Goal: Check status: Check status

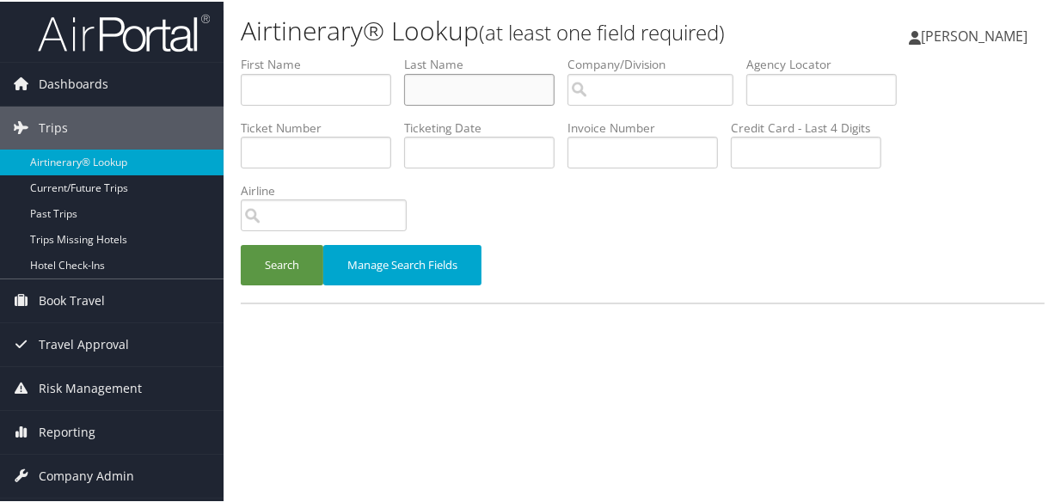
click at [449, 92] on input "text" at bounding box center [479, 88] width 151 height 32
type input "killion"
click at [241, 243] on button "Search" at bounding box center [282, 263] width 83 height 40
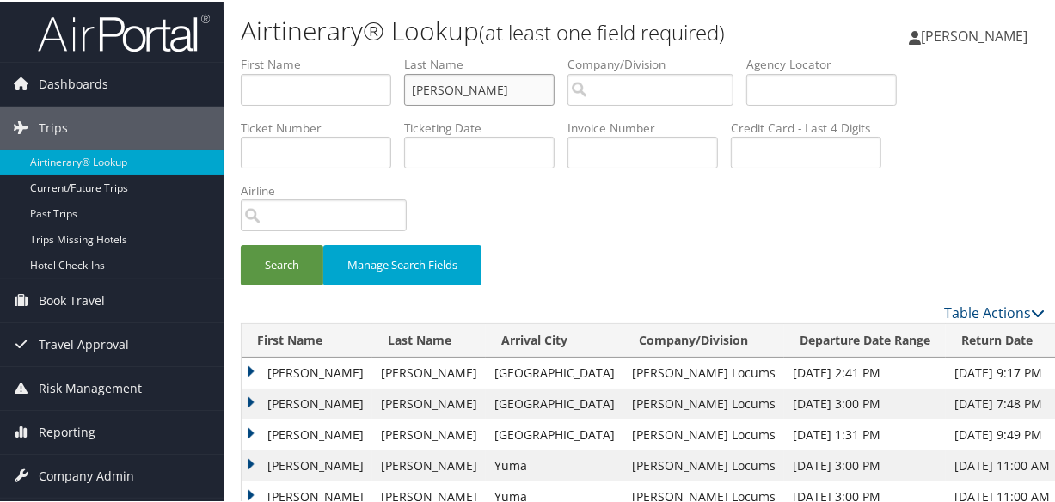
scroll to position [100, 0]
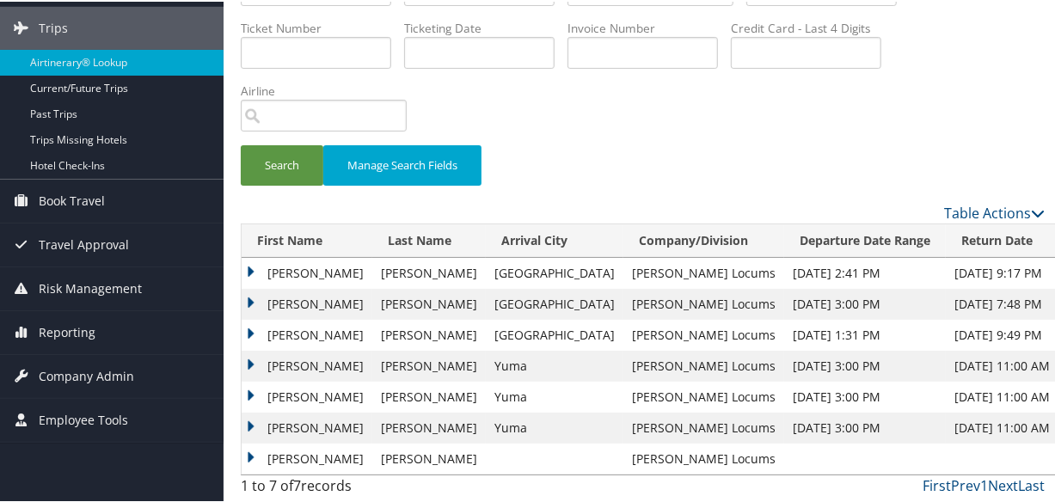
click at [245, 358] on td "David" at bounding box center [307, 364] width 131 height 31
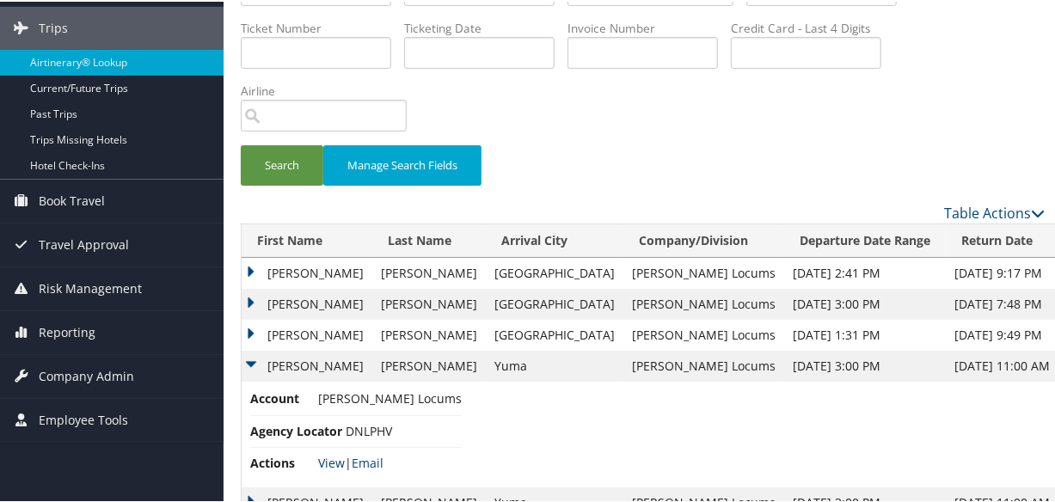
click at [329, 458] on link "View" at bounding box center [331, 461] width 27 height 16
click at [249, 330] on td "David" at bounding box center [307, 333] width 131 height 31
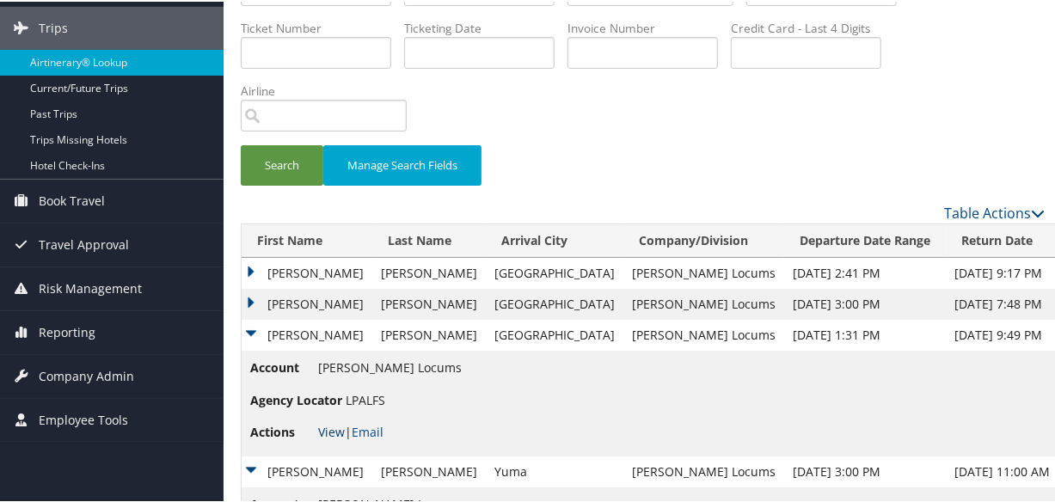
click at [324, 433] on link "View" at bounding box center [331, 430] width 27 height 16
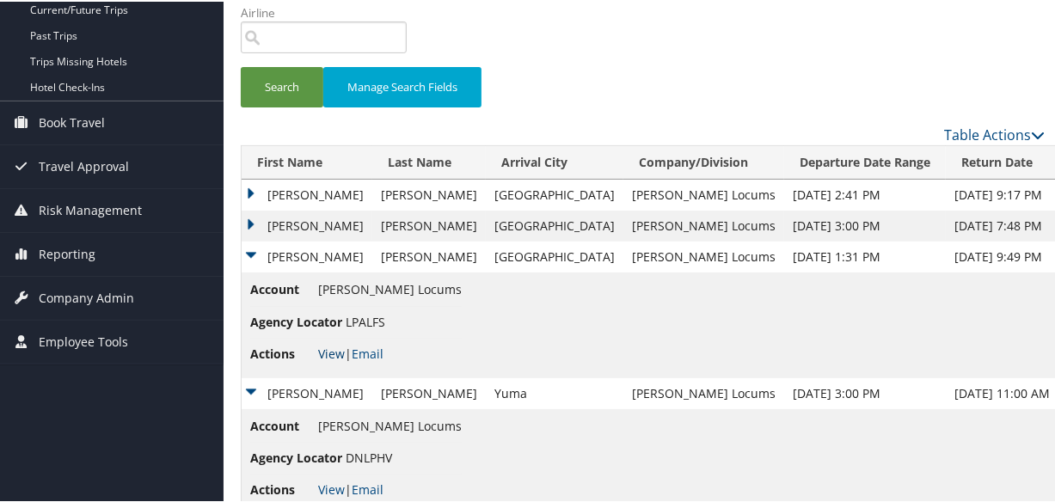
scroll to position [310, 0]
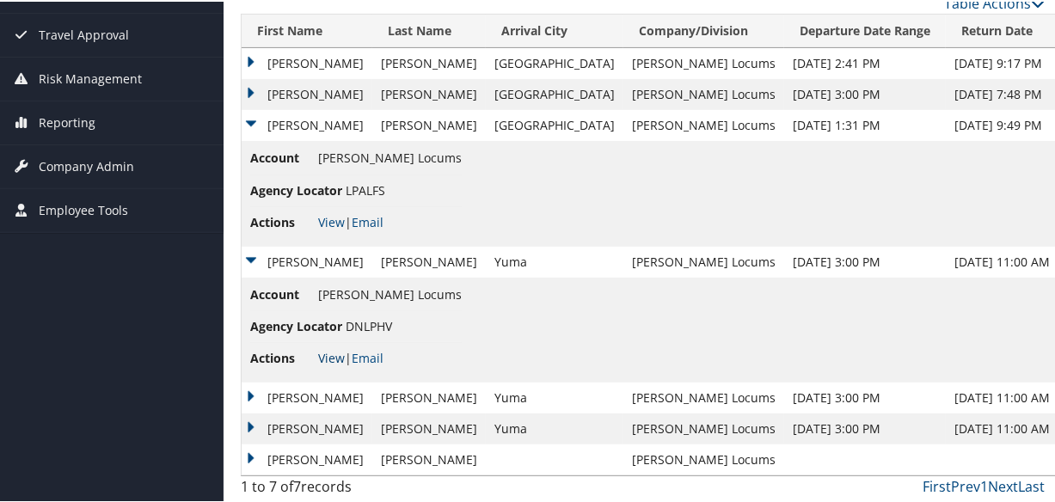
click at [333, 361] on link "View" at bounding box center [331, 356] width 27 height 16
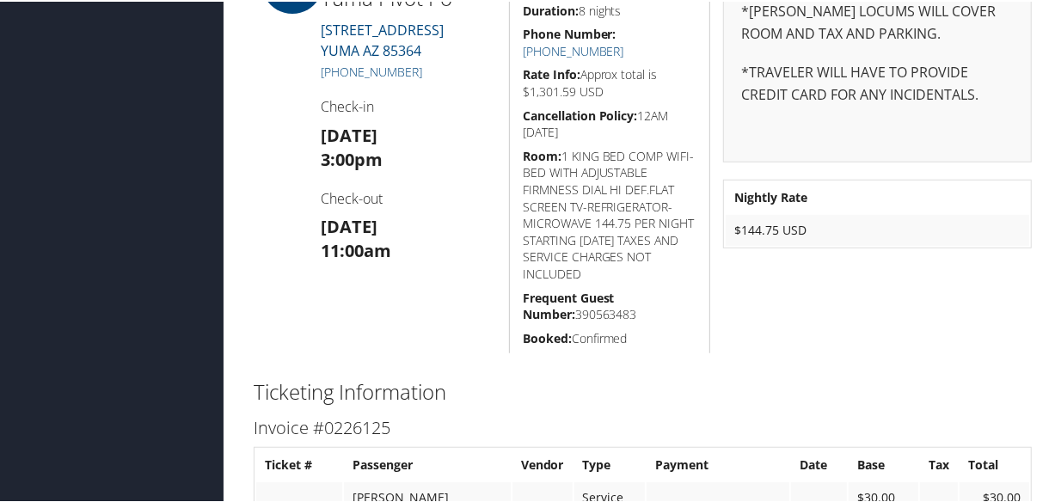
scroll to position [987, 0]
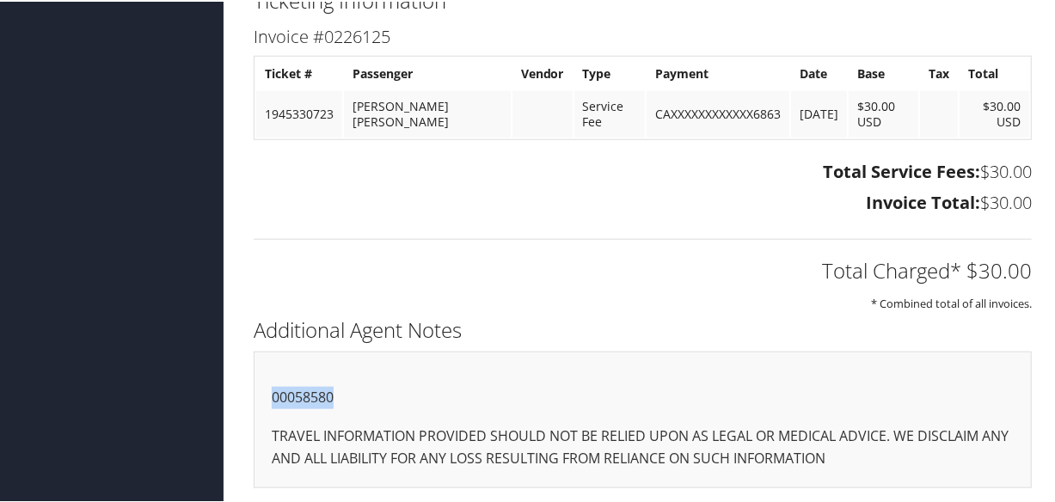
drag, startPoint x: 353, startPoint y: 397, endPoint x: 613, endPoint y: 427, distance: 262.3
click at [257, 396] on div "00058580 TRAVEL INFORMATION PROVIDED SHOULD NOT BE RELIED UPON AS LEGAL OR MEDI…" at bounding box center [643, 418] width 778 height 137
copy p "00058580"
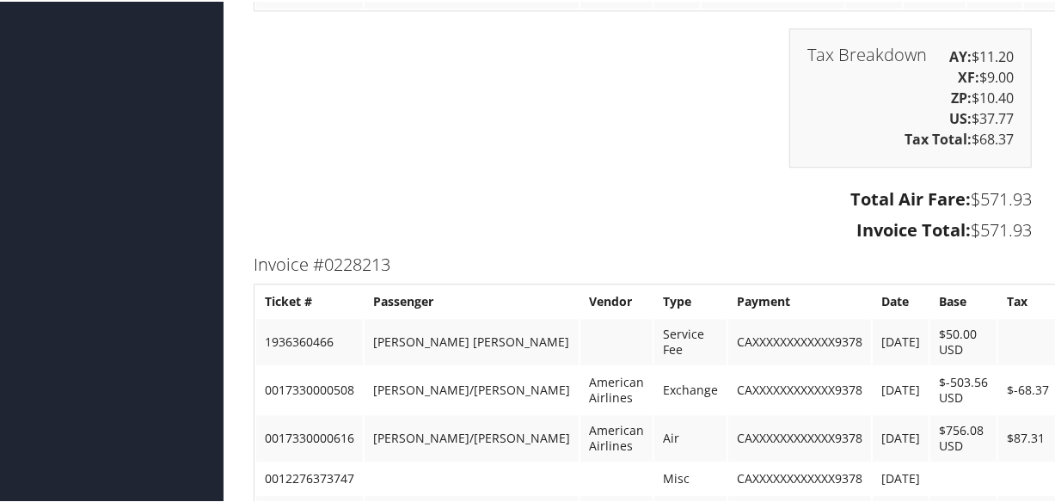
scroll to position [3238, 0]
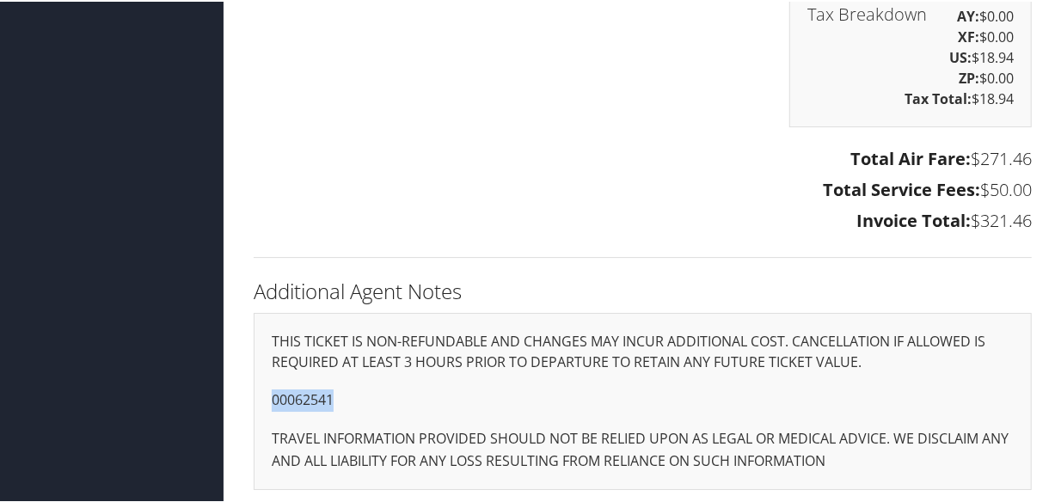
drag, startPoint x: 340, startPoint y: 391, endPoint x: 250, endPoint y: 392, distance: 89.5
click at [250, 392] on div "Additional Agent Notes THIS TICKET IS NON-REFUNDABLE AND CHANGES MAY INCUR ADDI…" at bounding box center [643, 390] width 804 height 234
copy p "00062541"
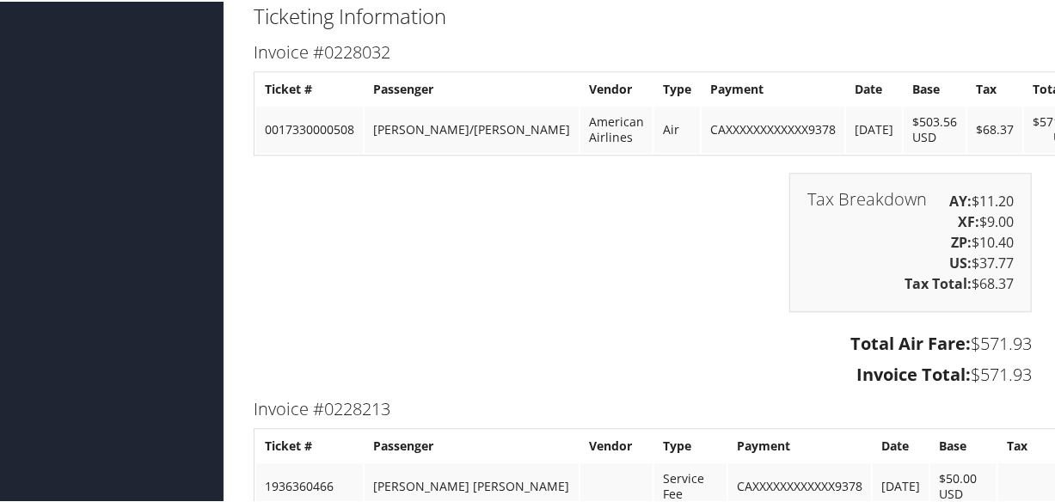
scroll to position [2925, 0]
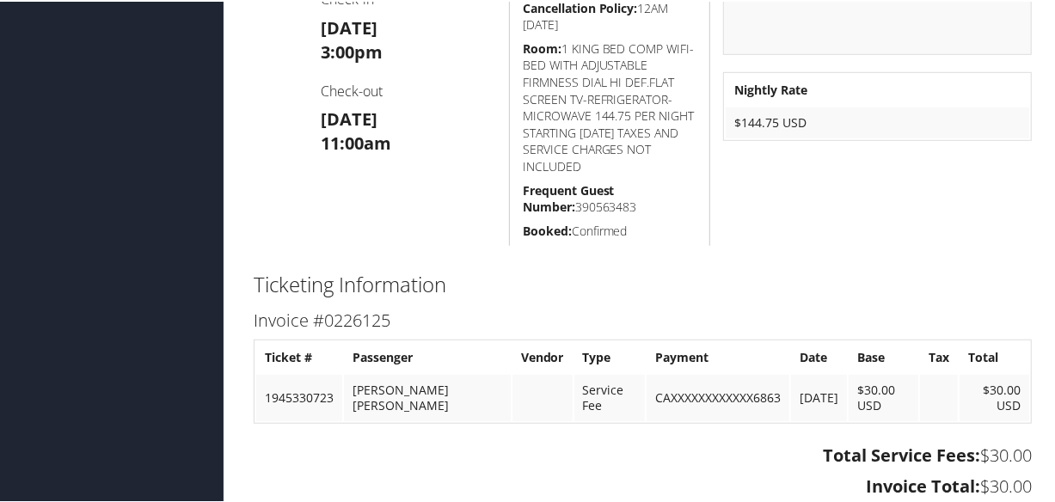
scroll to position [987, 0]
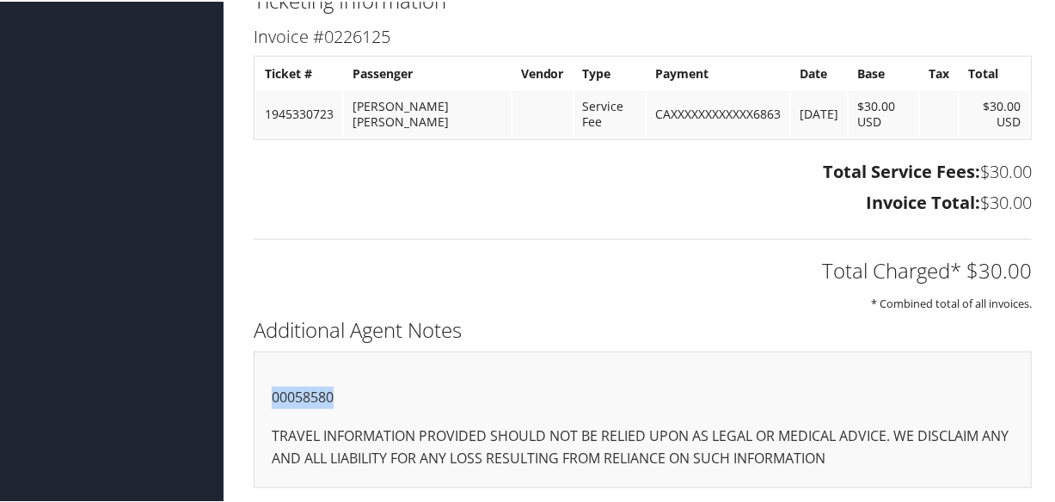
drag, startPoint x: 343, startPoint y: 390, endPoint x: 249, endPoint y: 391, distance: 93.8
click at [249, 391] on div "Additional Agent Notes 00058580 TRAVEL INFORMATION PROVIDED SHOULD NOT BE RELIE…" at bounding box center [643, 407] width 804 height 193
copy p "00058580"
